Goal: Check status: Check status

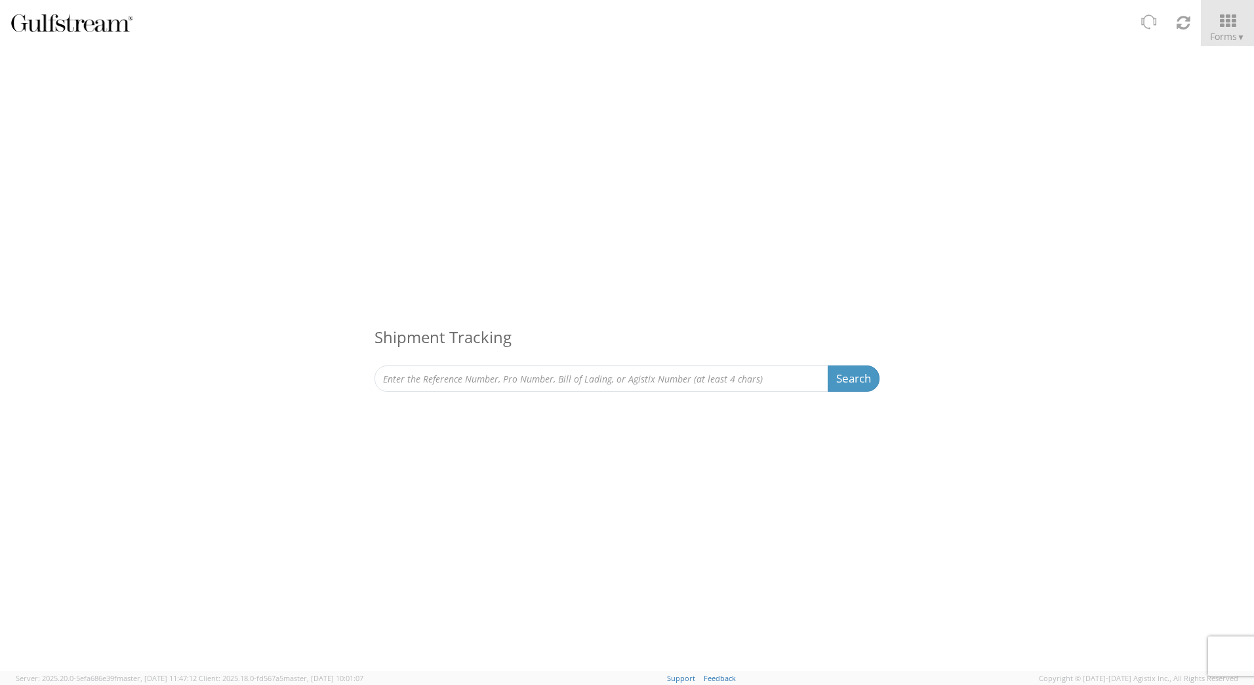
click at [610, 378] on input at bounding box center [601, 378] width 454 height 26
type input "427185145291"
click at [853, 377] on button "Search" at bounding box center [854, 378] width 52 height 26
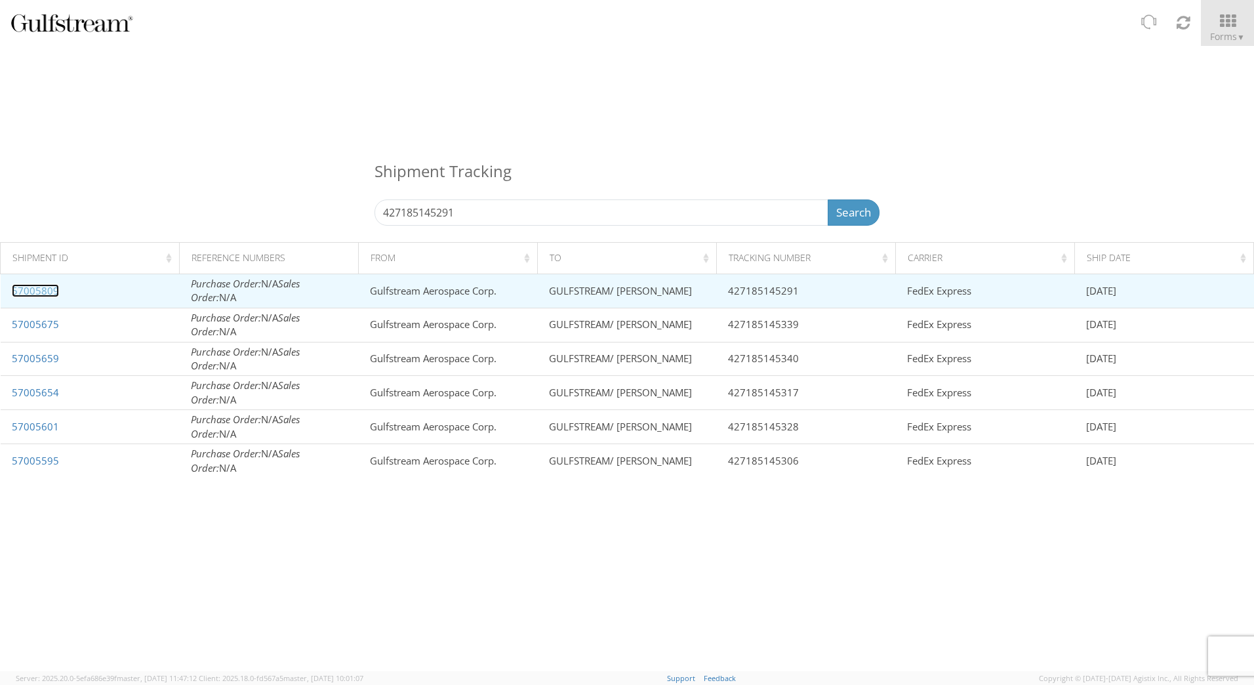
click at [39, 294] on link "57005809" at bounding box center [35, 290] width 47 height 13
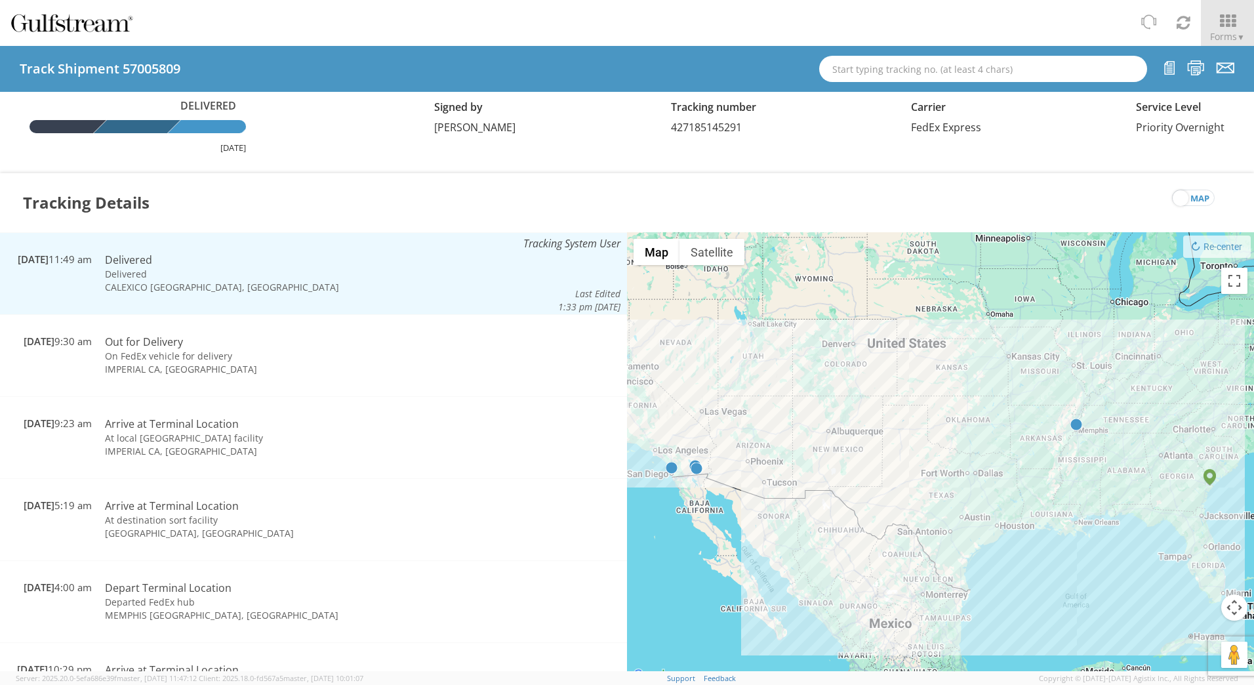
click at [262, 288] on td "CALEXICO [GEOGRAPHIC_DATA], [GEOGRAPHIC_DATA]" at bounding box center [284, 287] width 372 height 13
click at [112, 282] on td "CALEXICO [GEOGRAPHIC_DATA], [GEOGRAPHIC_DATA]" at bounding box center [284, 287] width 372 height 13
click at [49, 258] on span "[DATE]" at bounding box center [33, 259] width 31 height 13
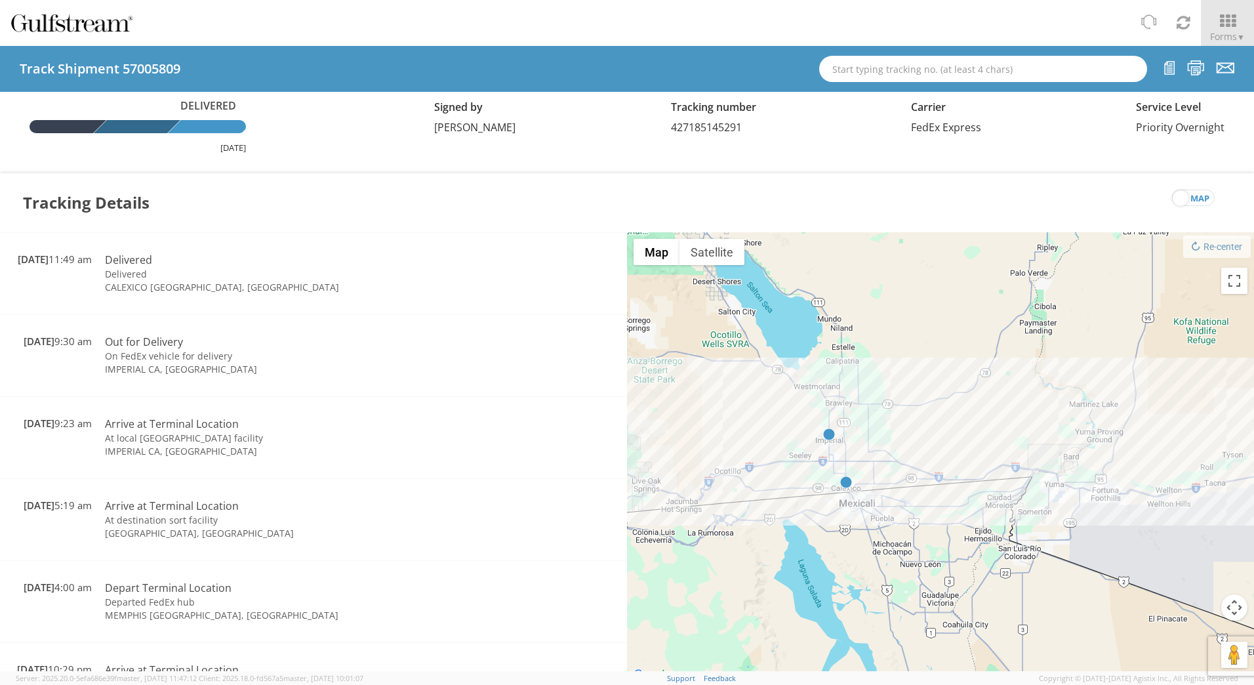
drag, startPoint x: 687, startPoint y: 416, endPoint x: 1053, endPoint y: 635, distance: 427.1
click at [1053, 635] on div at bounding box center [940, 457] width 627 height 451
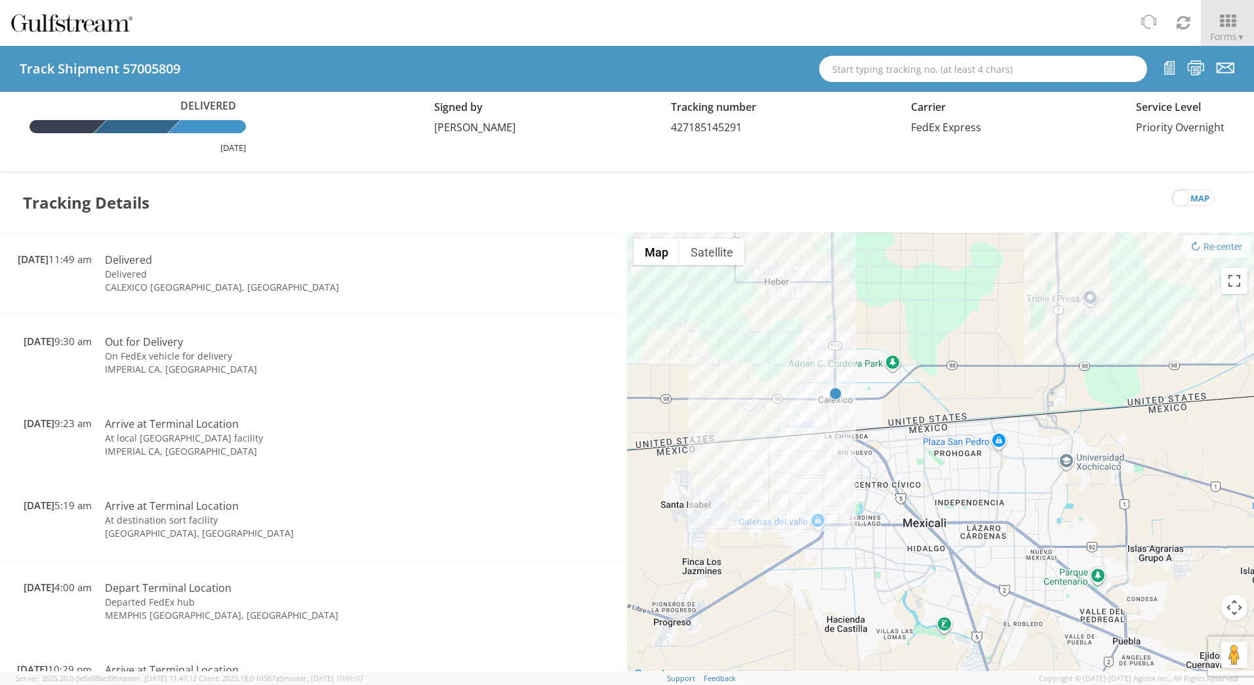
drag, startPoint x: 784, startPoint y: 421, endPoint x: 854, endPoint y: 502, distance: 106.5
click at [887, 527] on div at bounding box center [940, 457] width 627 height 451
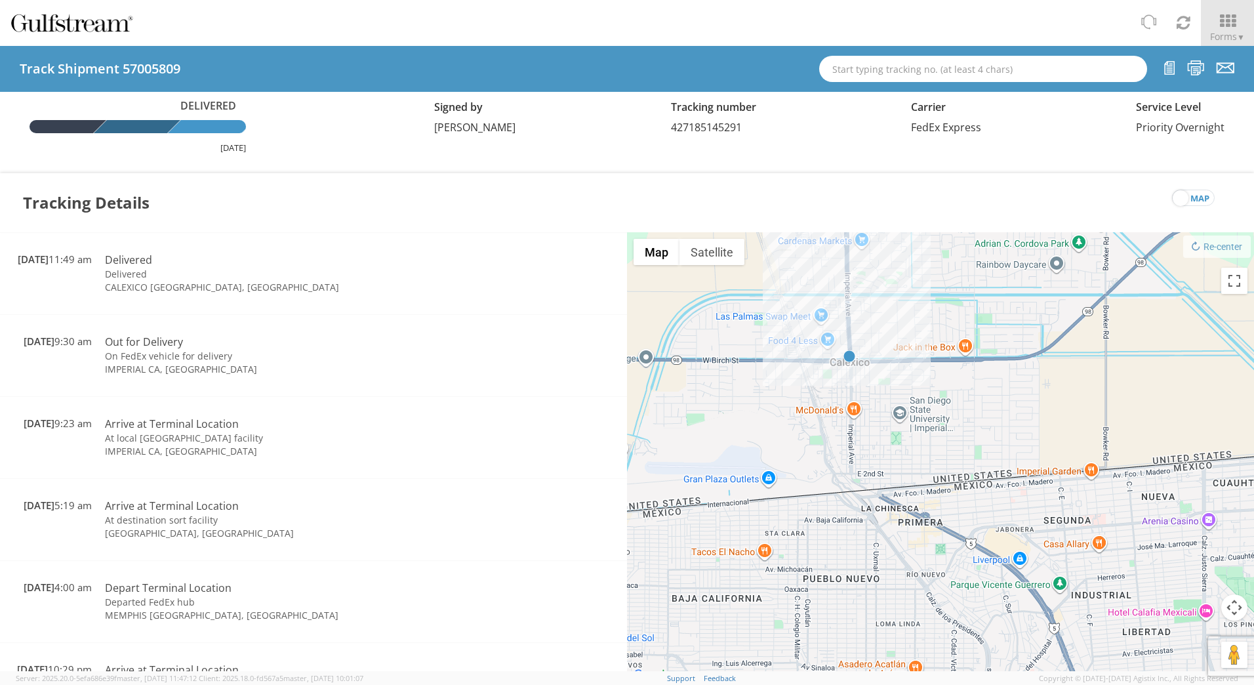
drag, startPoint x: 841, startPoint y: 383, endPoint x: 855, endPoint y: 514, distance: 131.2
click at [856, 514] on div at bounding box center [940, 457] width 627 height 451
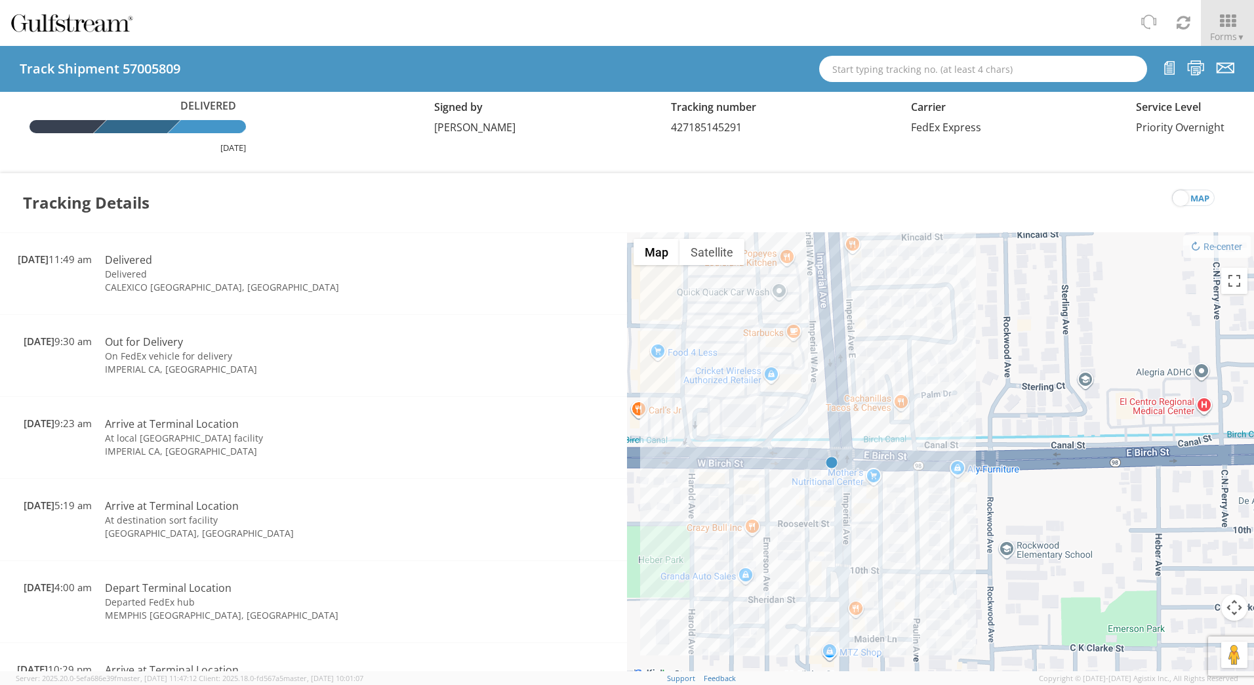
drag, startPoint x: 809, startPoint y: 315, endPoint x: 798, endPoint y: 605, distance: 290.7
click at [798, 607] on div at bounding box center [940, 457] width 627 height 451
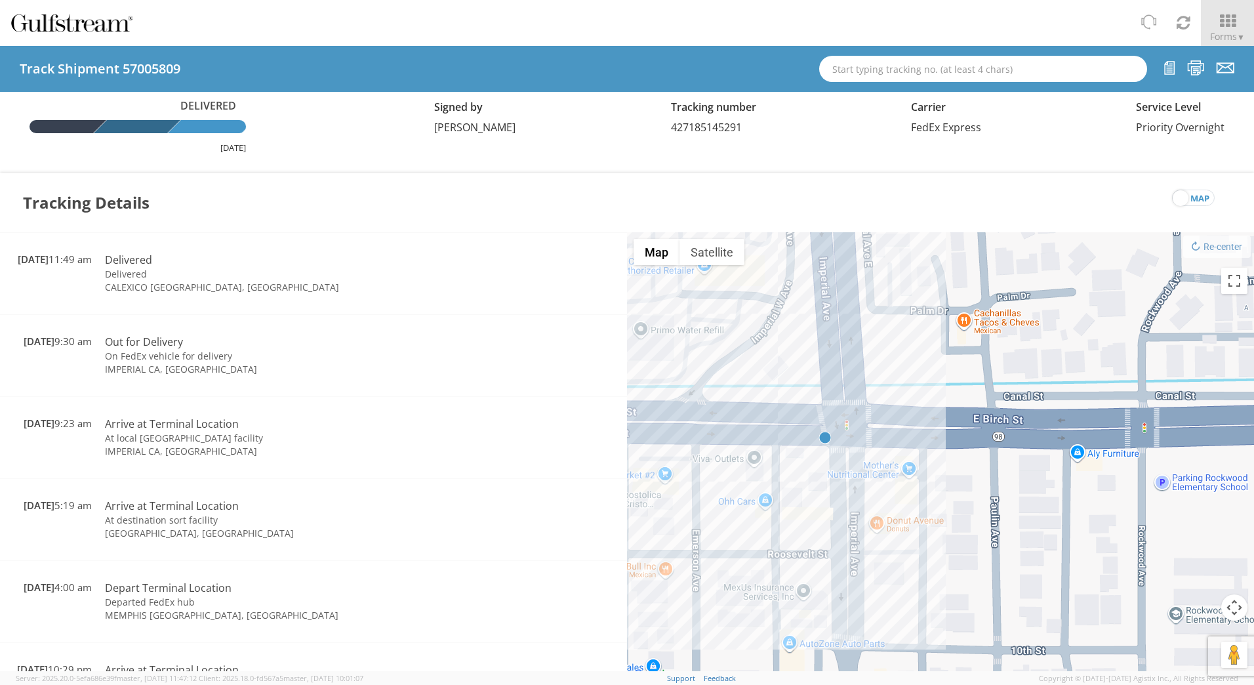
click at [828, 437] on img at bounding box center [825, 438] width 12 height 12
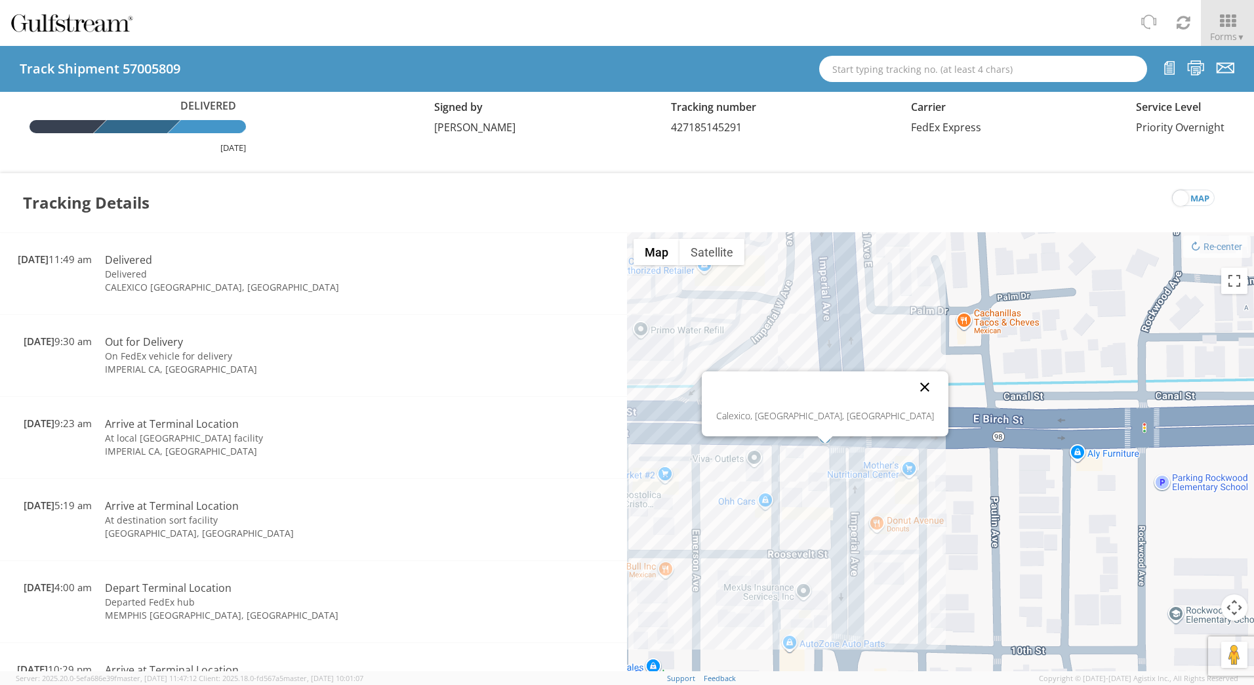
click at [909, 383] on button "Close" at bounding box center [924, 386] width 31 height 31
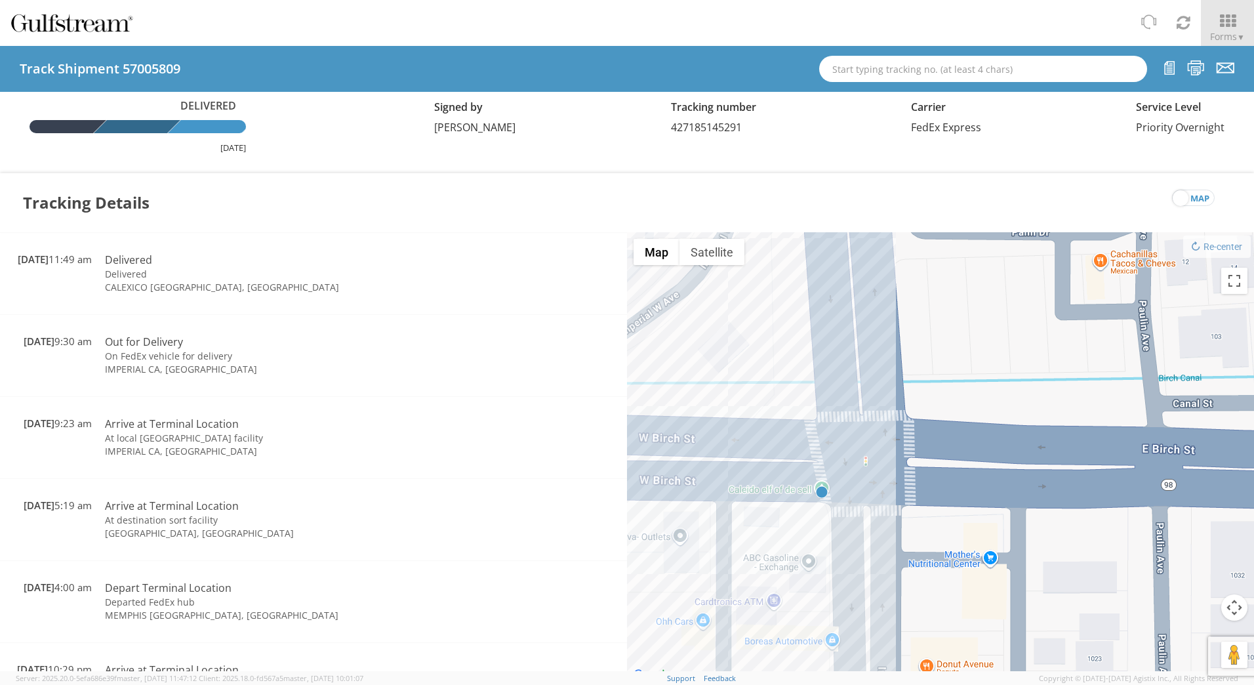
drag, startPoint x: 598, startPoint y: 115, endPoint x: 605, endPoint y: 122, distance: 9.3
click at [604, 120] on div "Signed by [PERSON_NAME] Tracking number 427185145291 Carrier FedEx Express Serv…" at bounding box center [829, 116] width 810 height 36
